Goal: Book appointment/travel/reservation

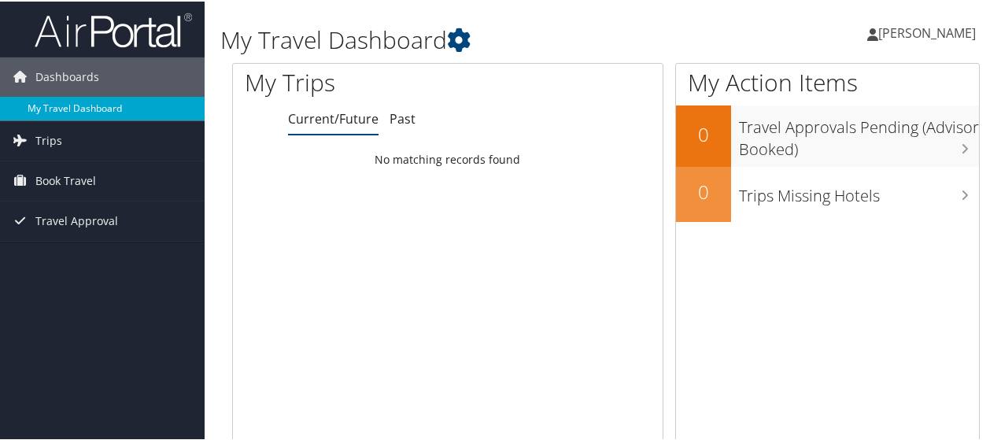
click at [72, 110] on link "My Travel Dashboard" at bounding box center [102, 107] width 205 height 24
click at [50, 183] on span "Book Travel" at bounding box center [65, 179] width 61 height 39
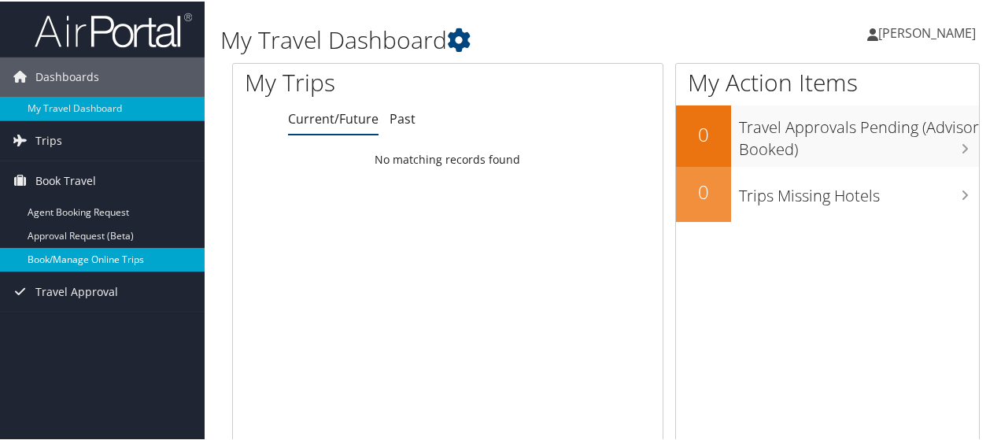
click at [99, 264] on link "Book/Manage Online Trips" at bounding box center [102, 258] width 205 height 24
click at [50, 258] on link "Book/Manage Online Trips" at bounding box center [102, 258] width 205 height 24
click at [86, 253] on link "Book/Manage Online Trips" at bounding box center [102, 258] width 205 height 24
